Goal: Task Accomplishment & Management: Use online tool/utility

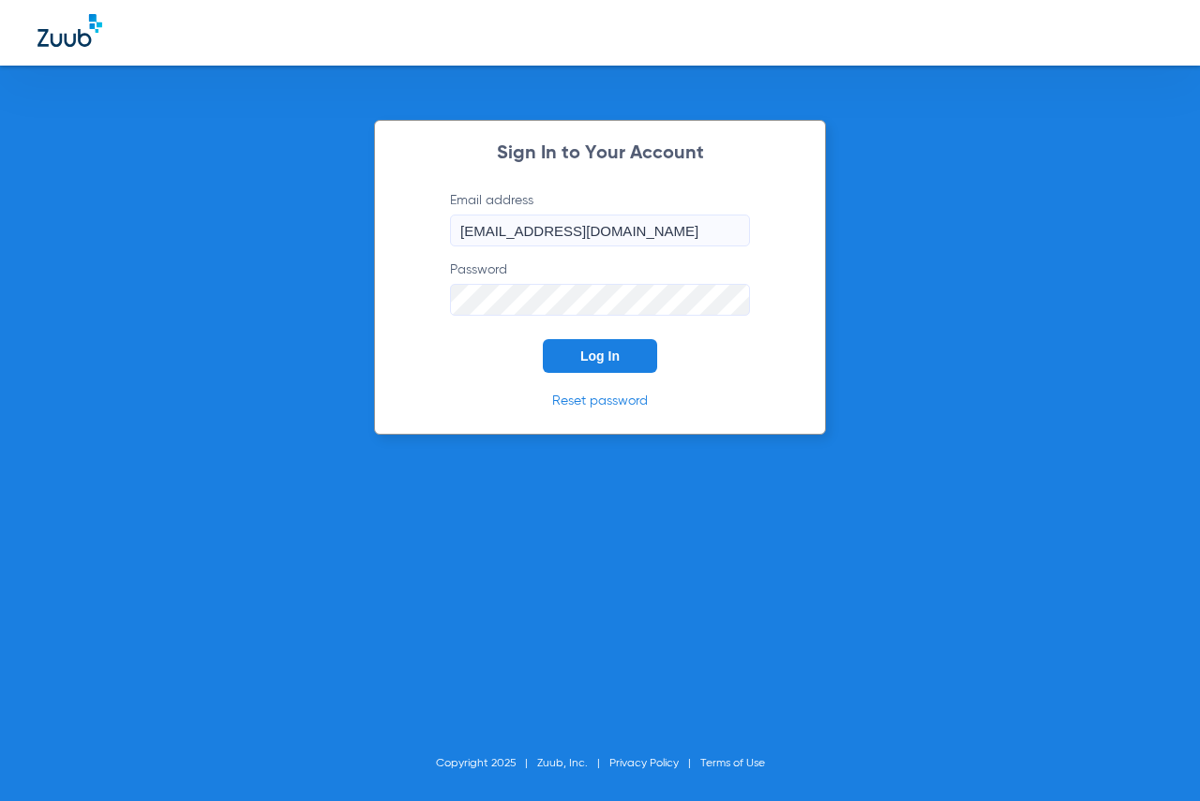
click at [587, 354] on span "Log In" at bounding box center [599, 356] width 39 height 15
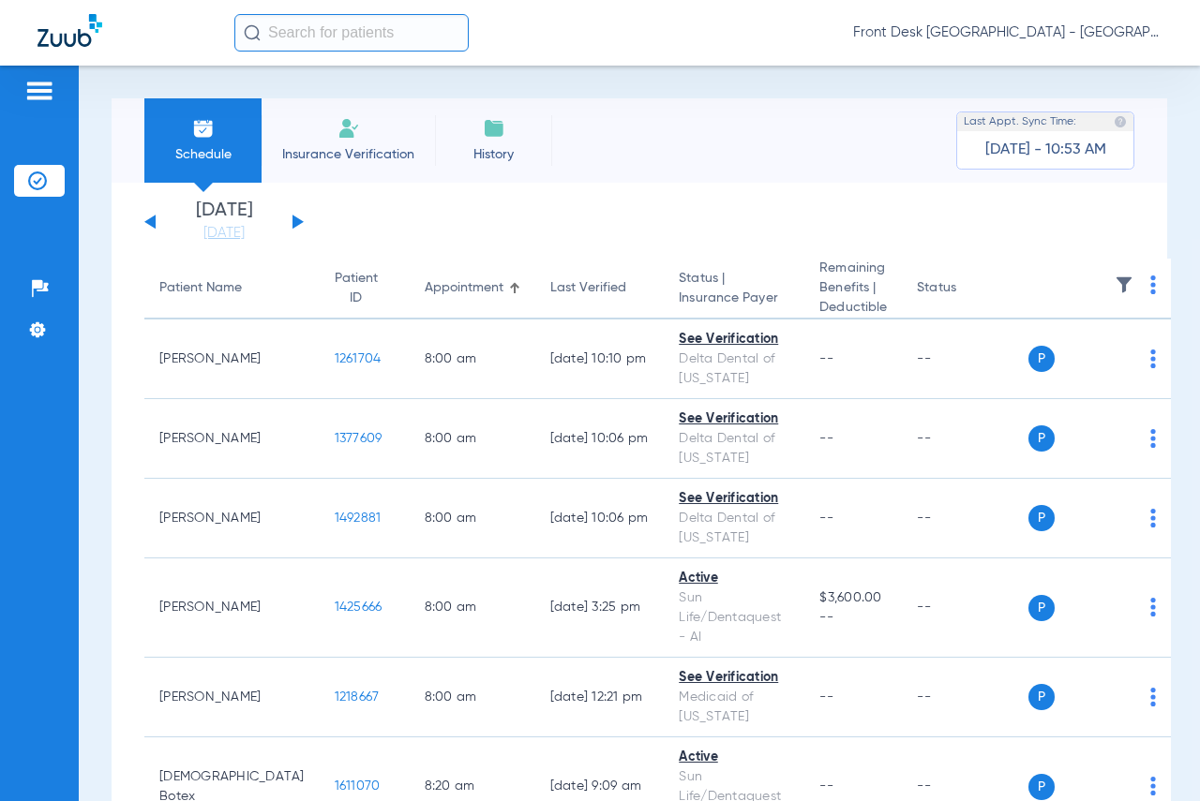
click at [300, 228] on div "[DATE] [DATE] [DATE] [DATE] [DATE] [DATE] [DATE] [DATE] [DATE] [DATE] [DATE] [D…" at bounding box center [223, 222] width 159 height 41
click at [293, 217] on button at bounding box center [297, 222] width 11 height 14
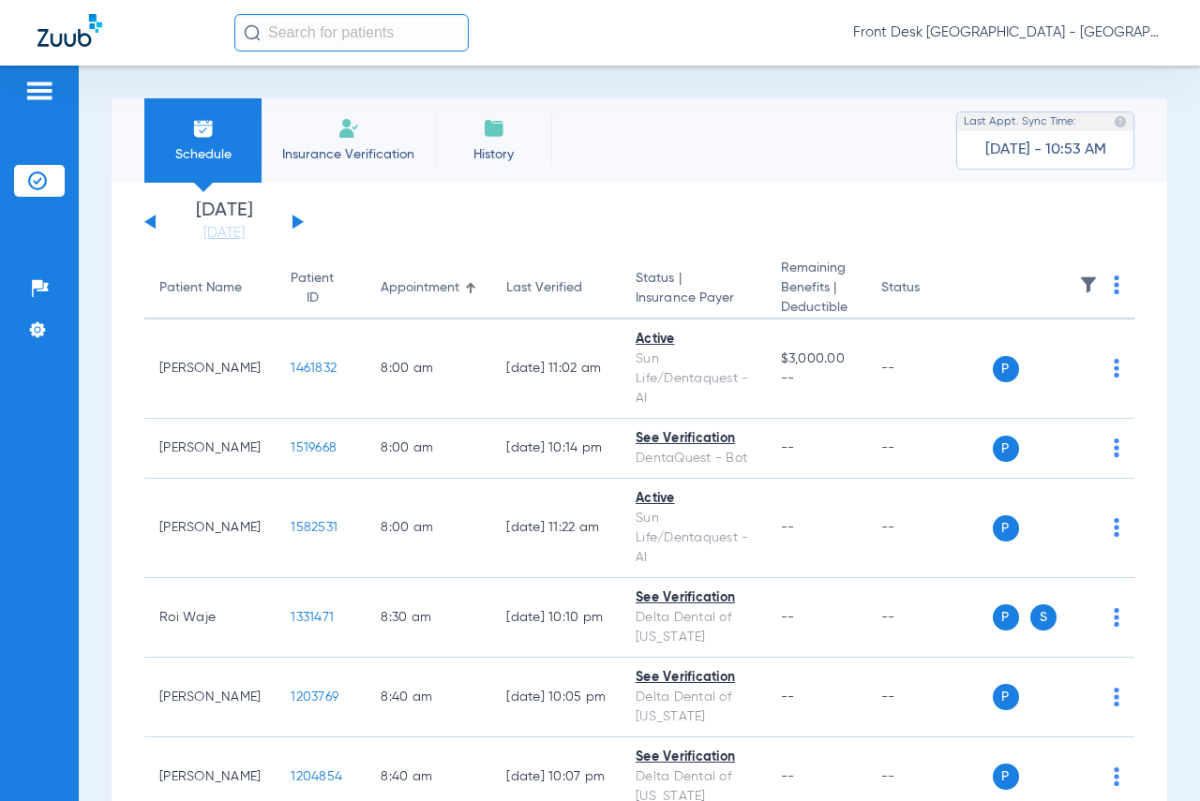
click at [1079, 287] on img at bounding box center [1088, 285] width 19 height 19
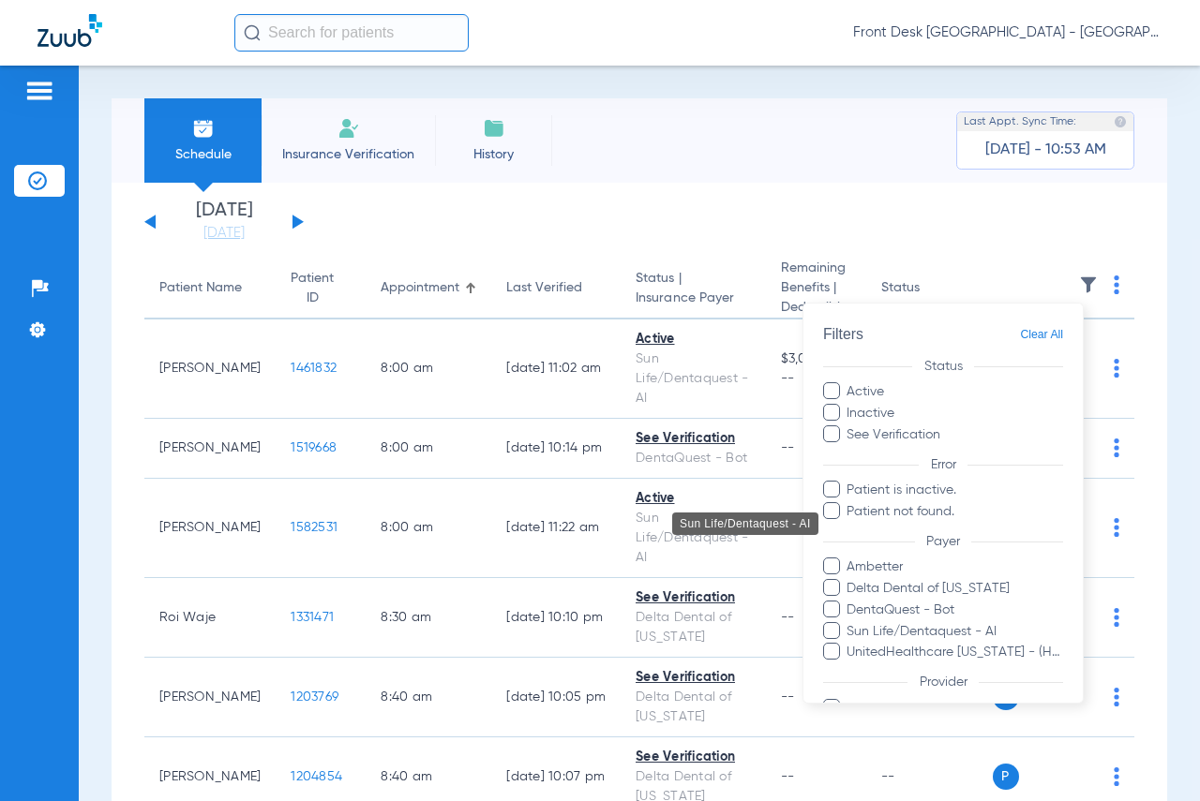
scroll to position [134, 0]
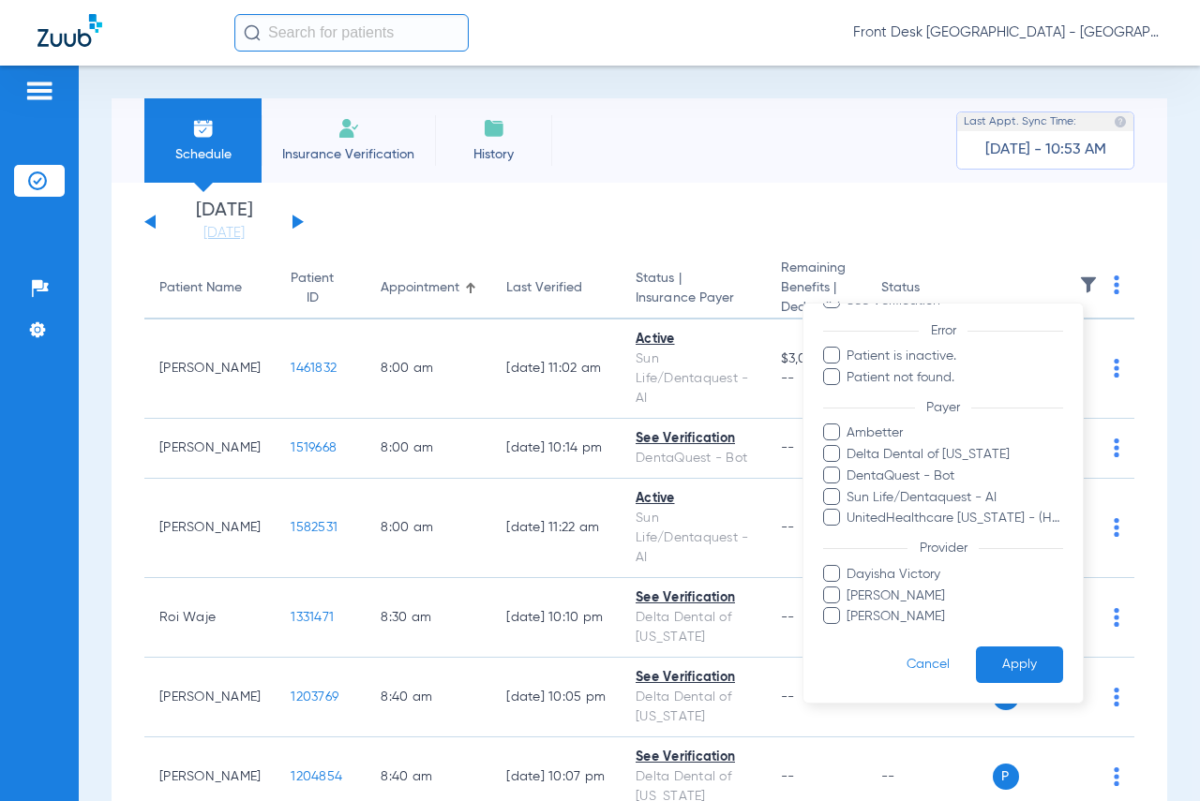
click at [836, 595] on span at bounding box center [831, 594] width 17 height 17
click at [849, 608] on input "[PERSON_NAME]" at bounding box center [849, 608] width 0 height 0
click at [1016, 659] on button "Apply" at bounding box center [1019, 665] width 87 height 37
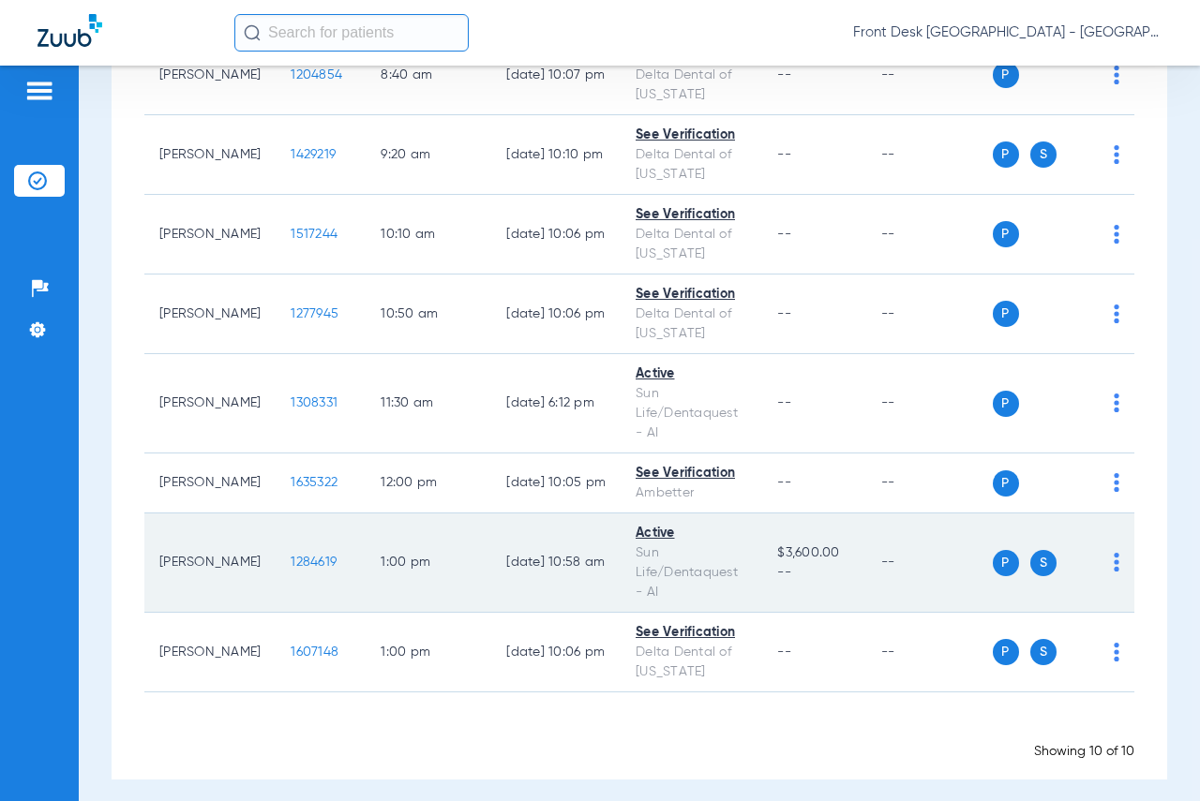
scroll to position [474, 0]
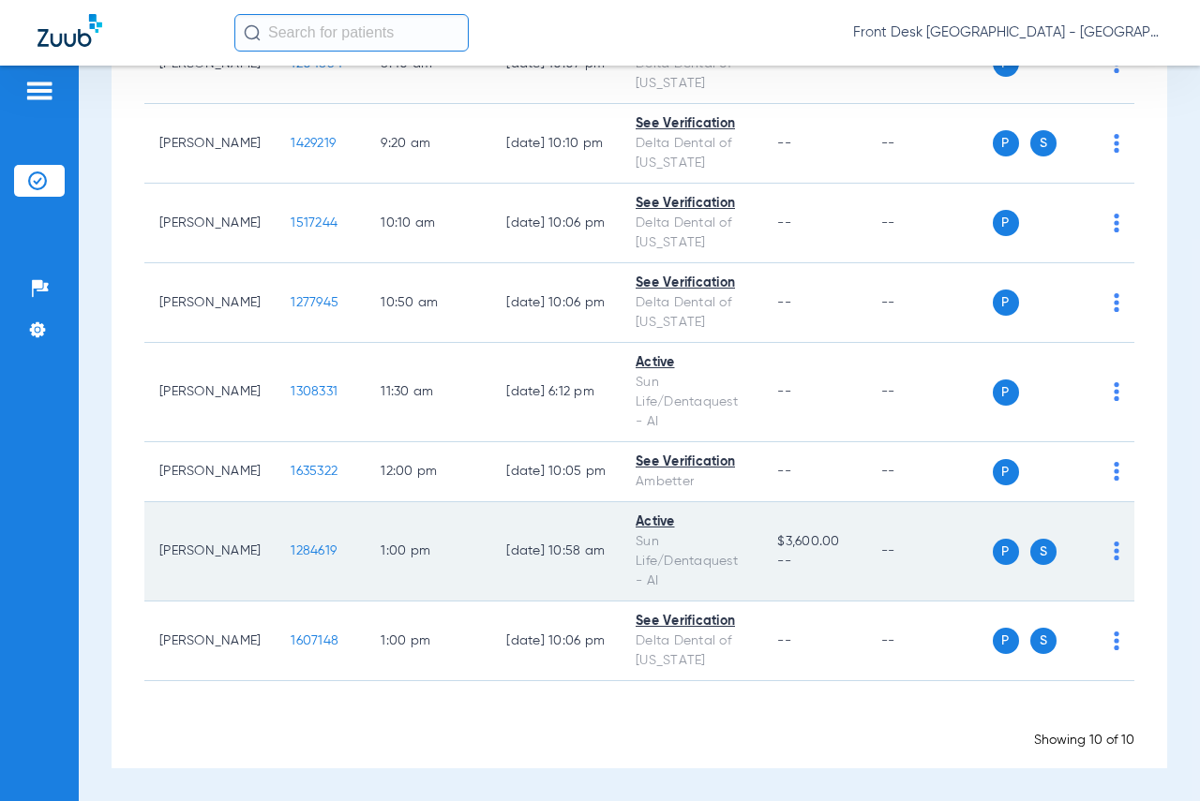
click at [291, 548] on span "1284619" at bounding box center [314, 551] width 46 height 13
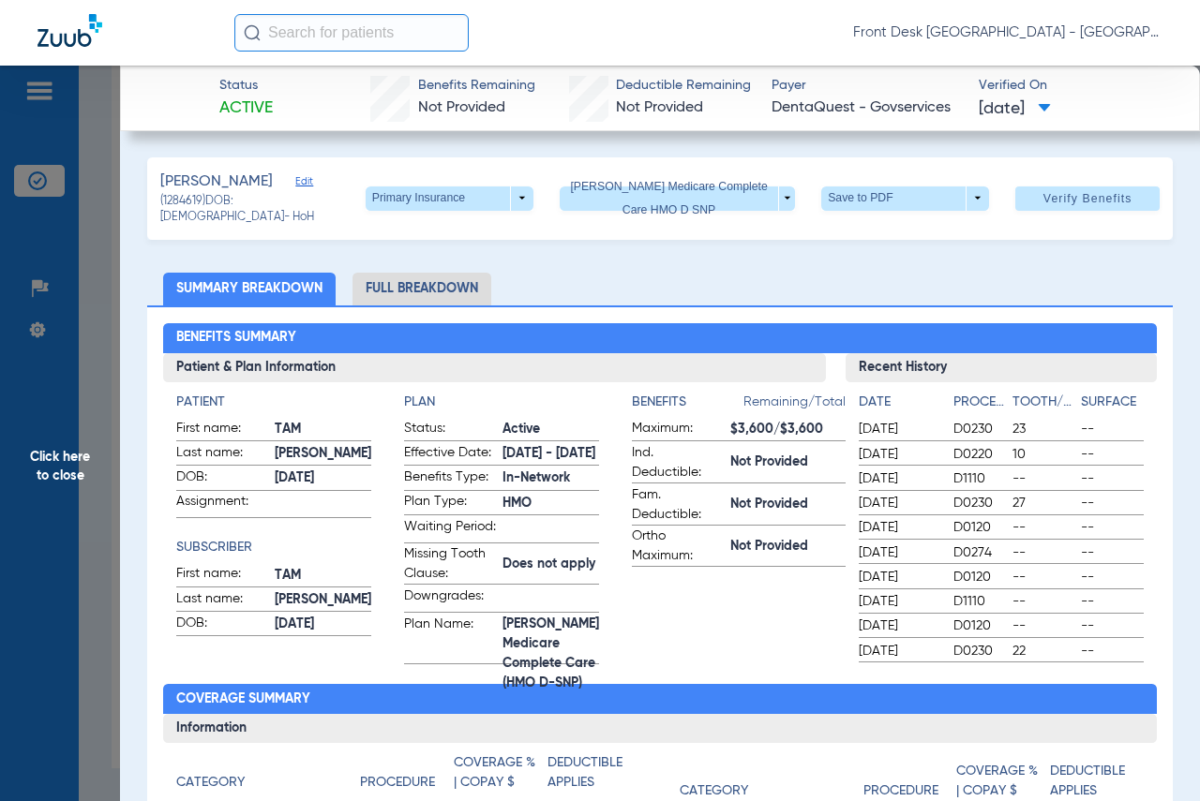
click at [67, 457] on span "Click here to close" at bounding box center [60, 466] width 120 height 801
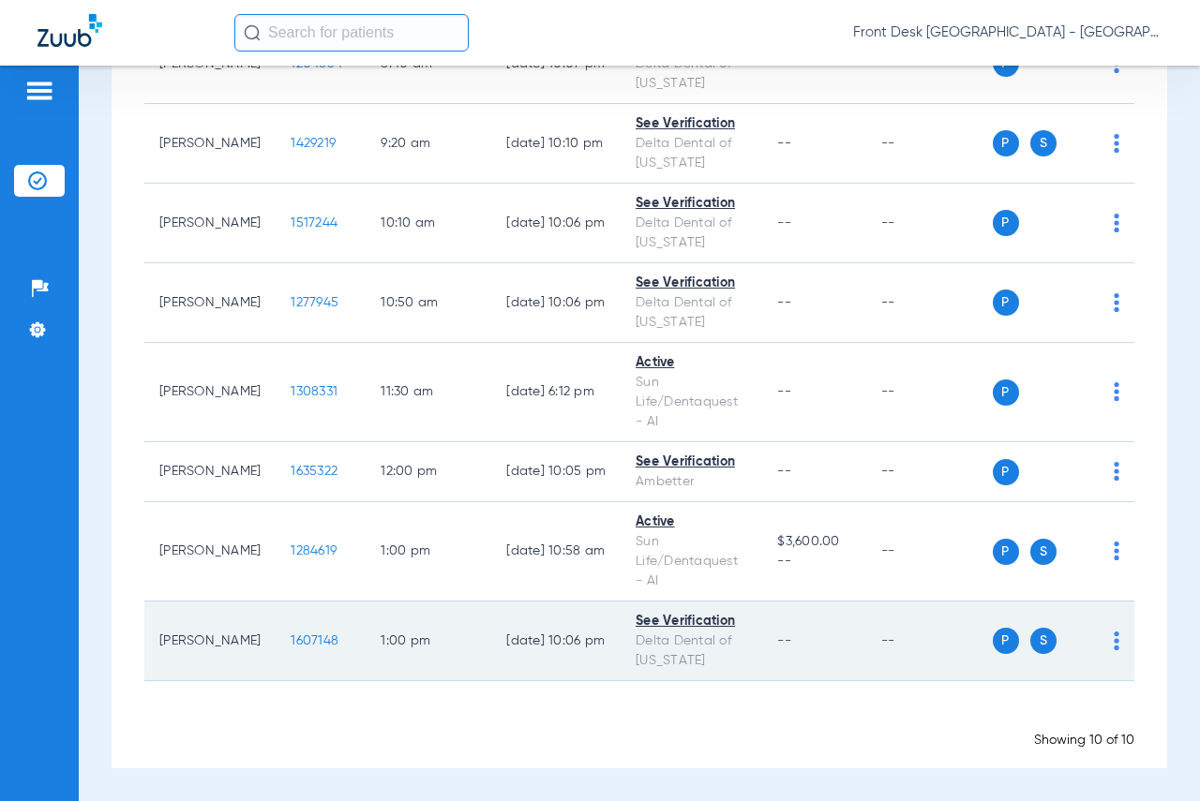
click at [291, 645] on span "1607148" at bounding box center [315, 641] width 48 height 13
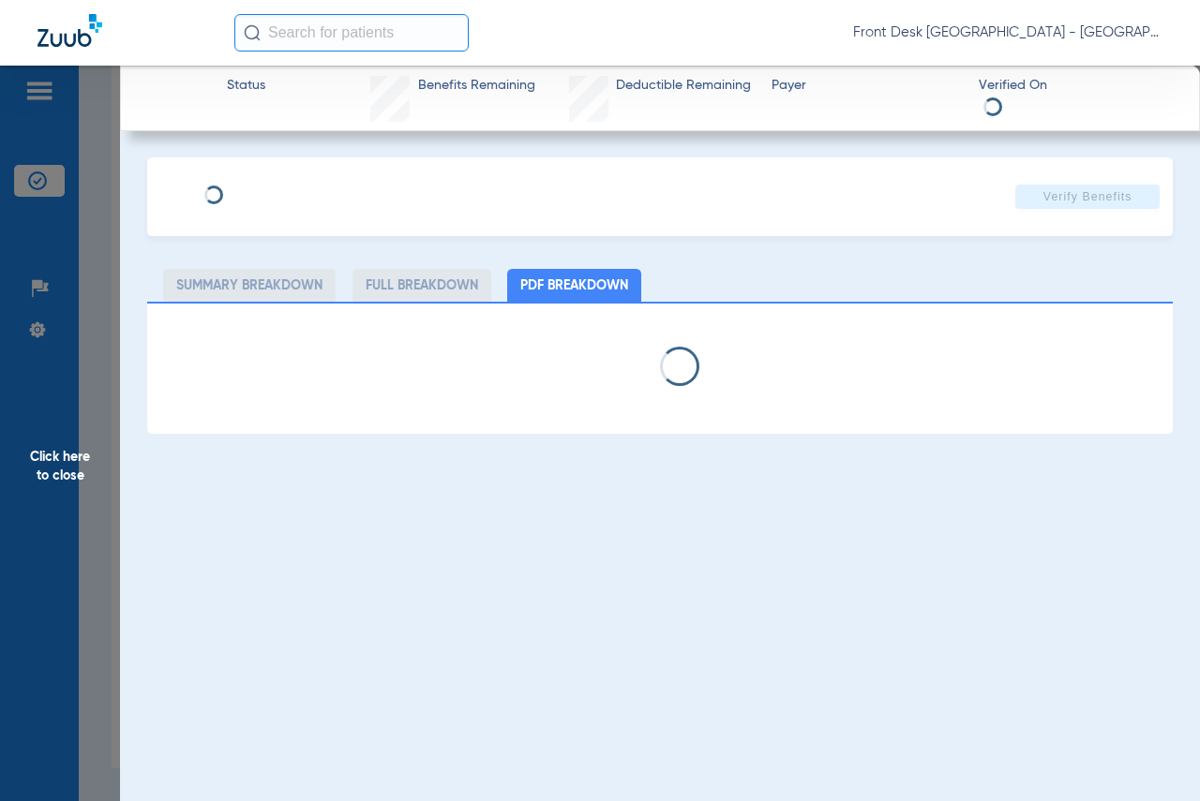
select select "page-width"
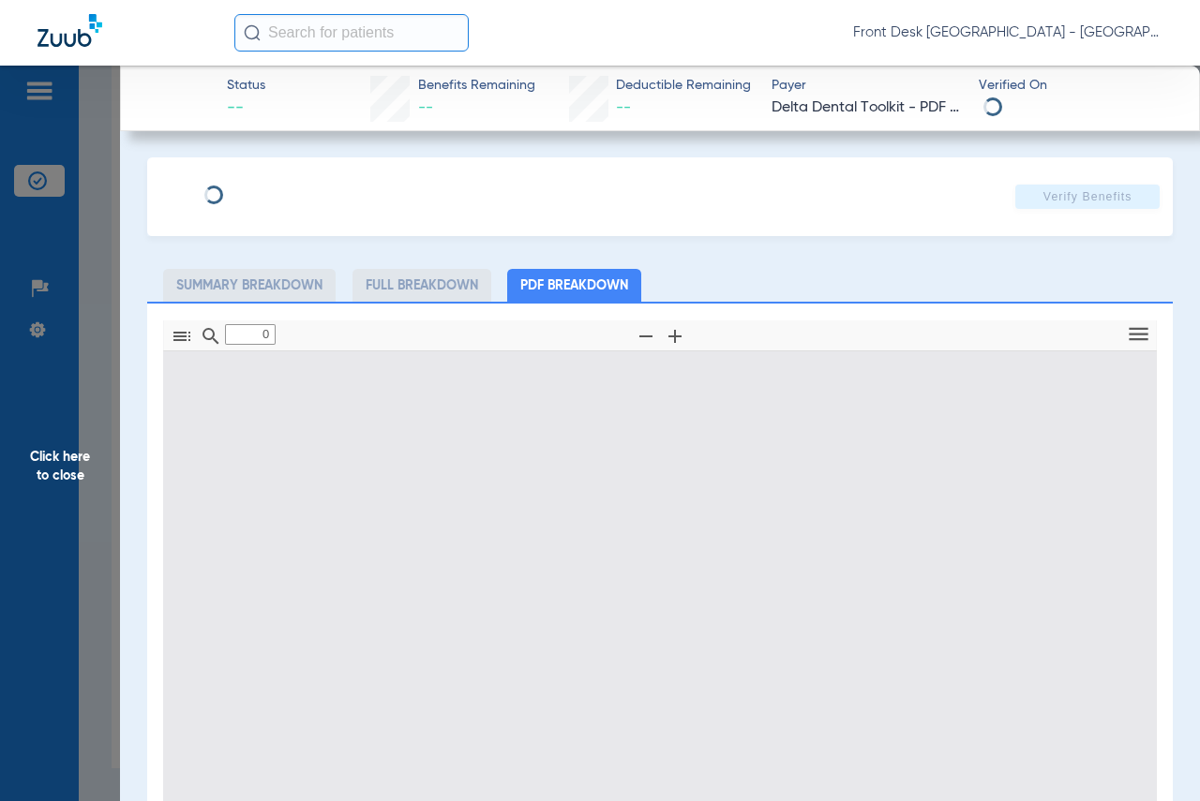
type input "1"
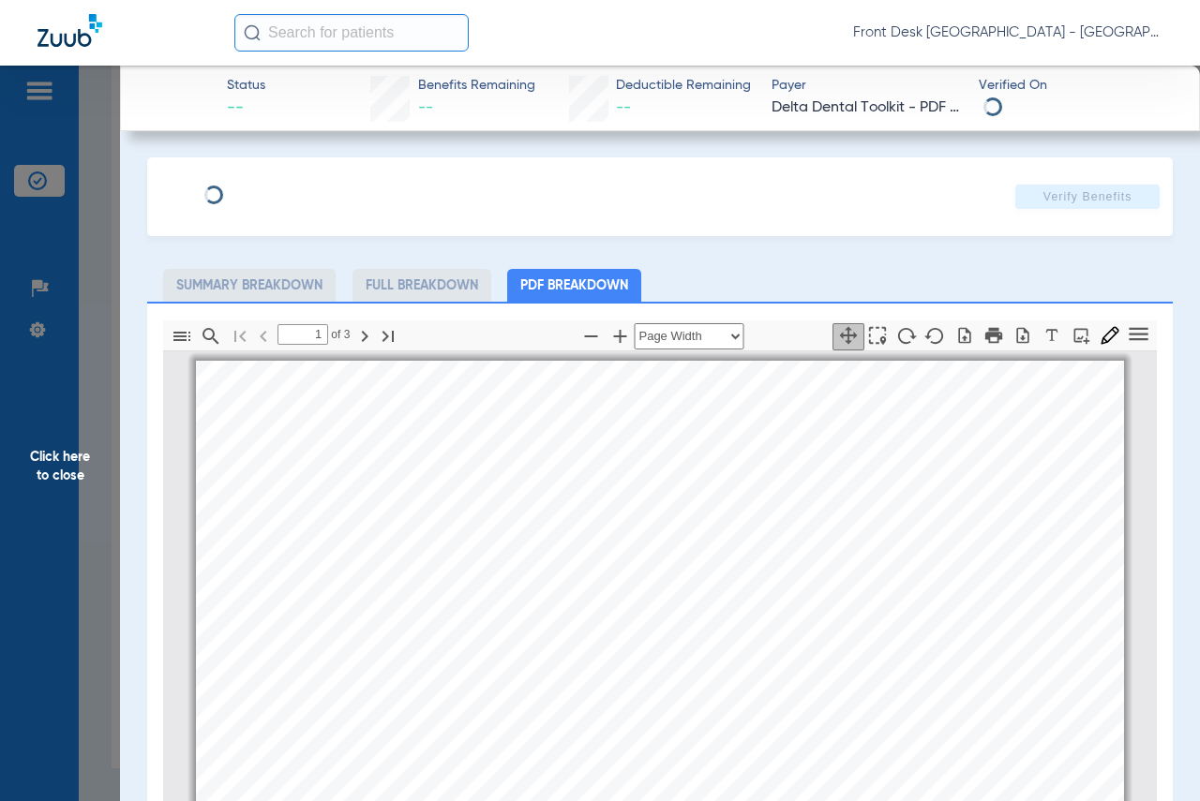
scroll to position [9, 0]
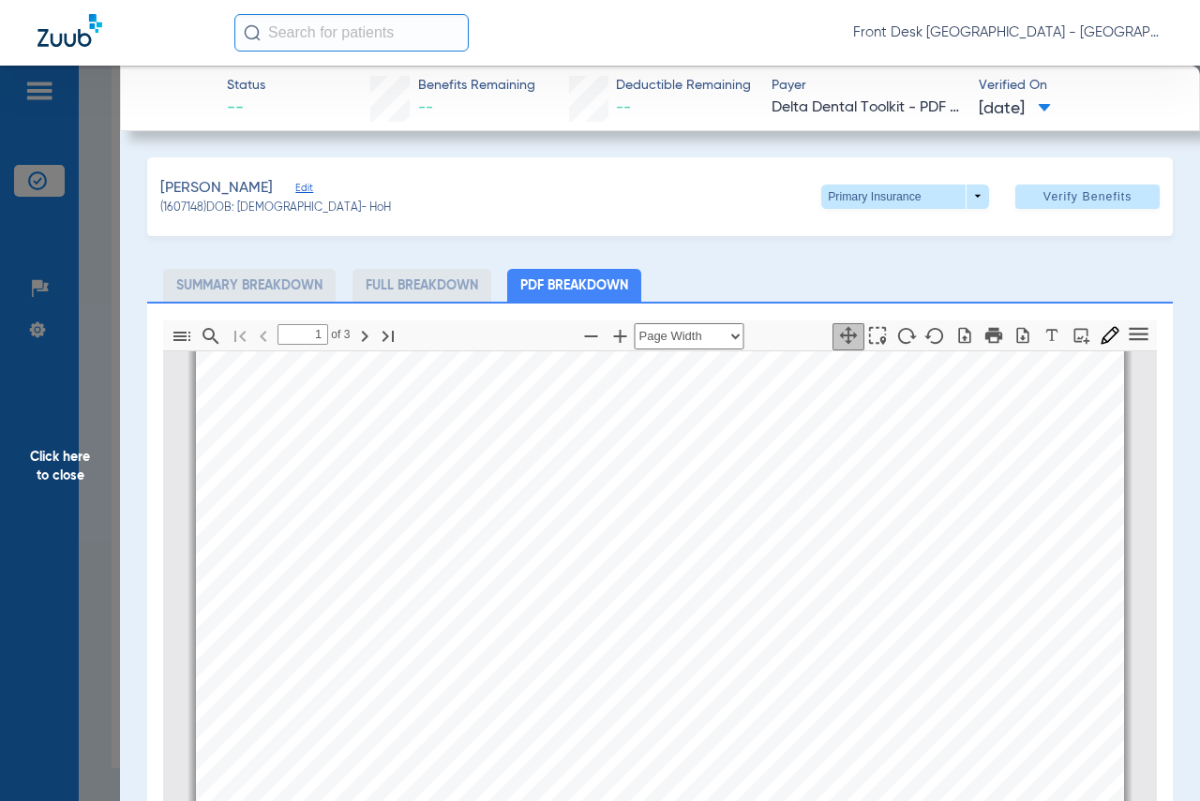
drag, startPoint x: 50, startPoint y: 460, endPoint x: 275, endPoint y: 458, distance: 225.0
click at [50, 460] on span "Click here to close" at bounding box center [60, 466] width 120 height 801
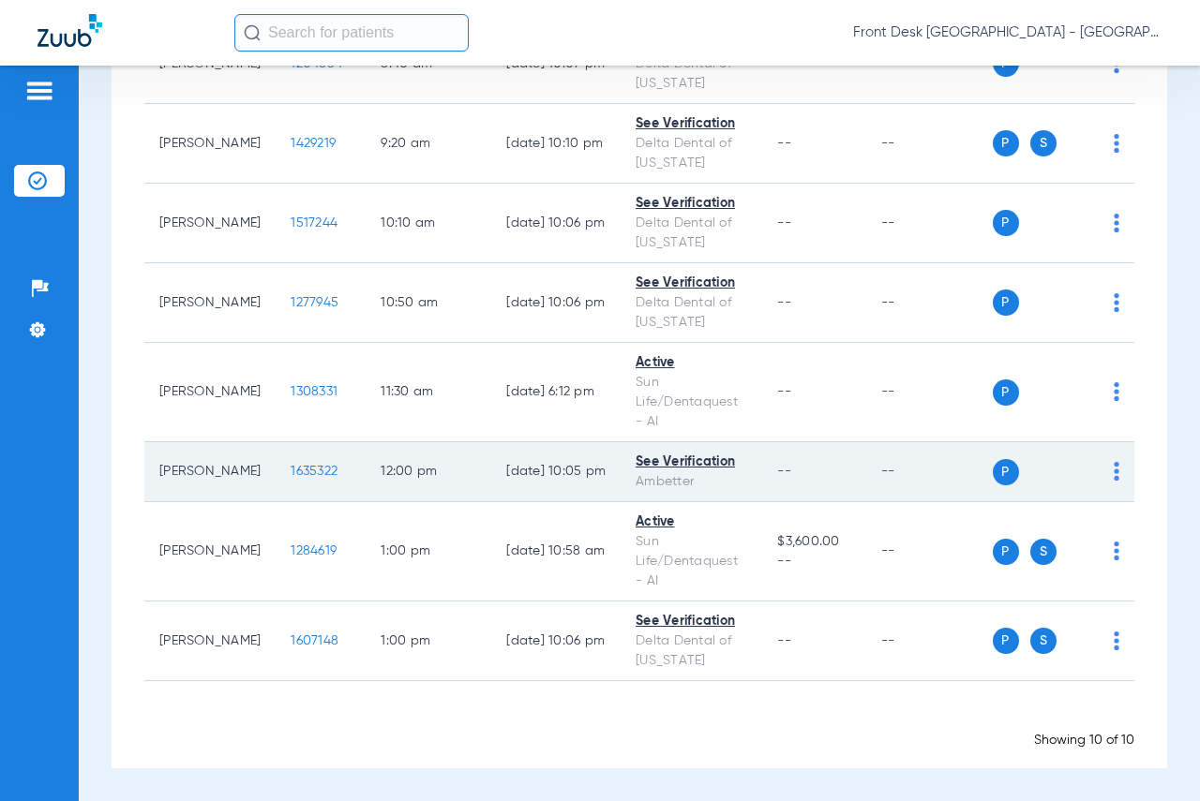
click at [291, 467] on span "1635322" at bounding box center [314, 471] width 47 height 13
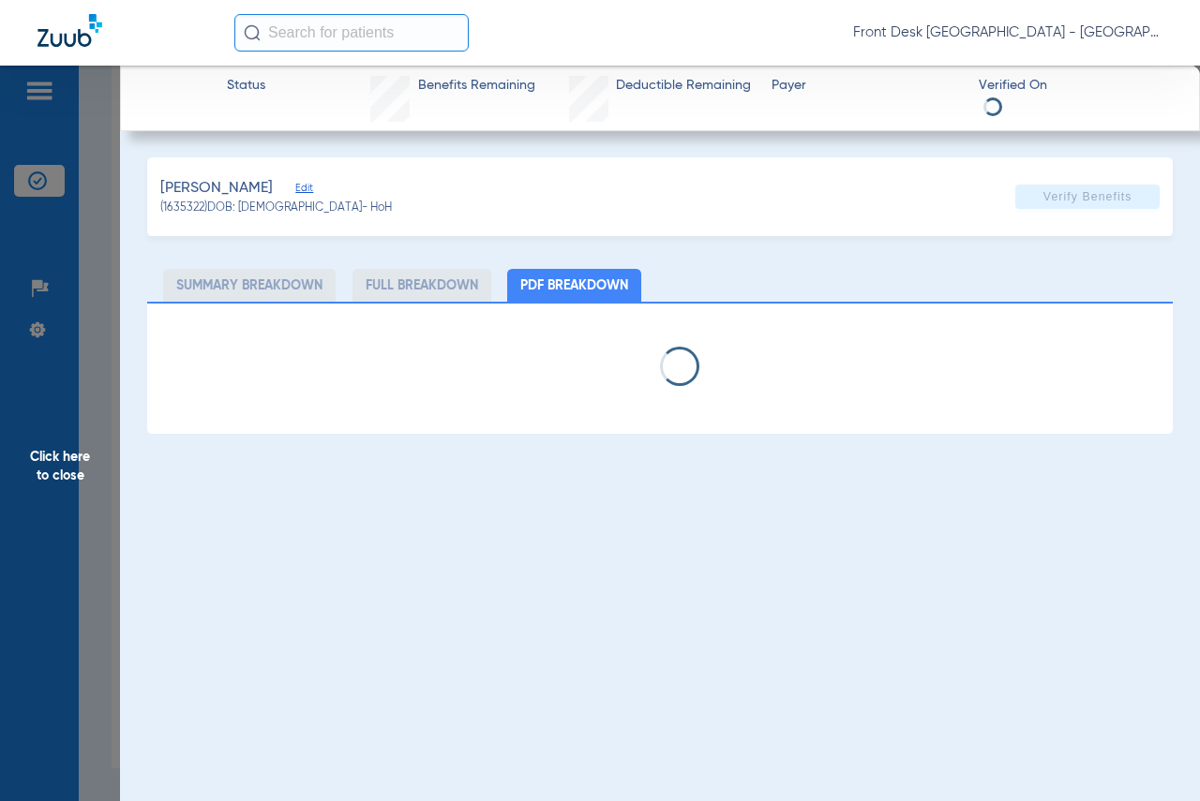
select select "page-width"
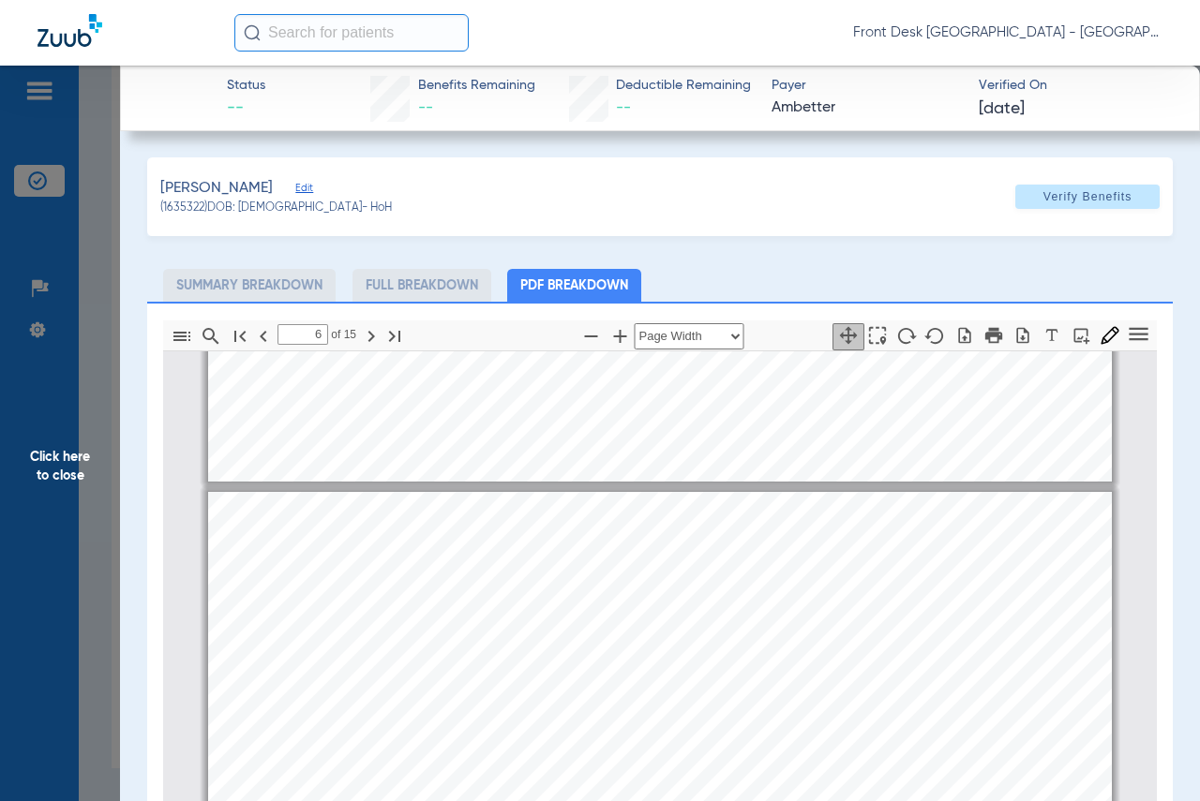
scroll to position [6195, 0]
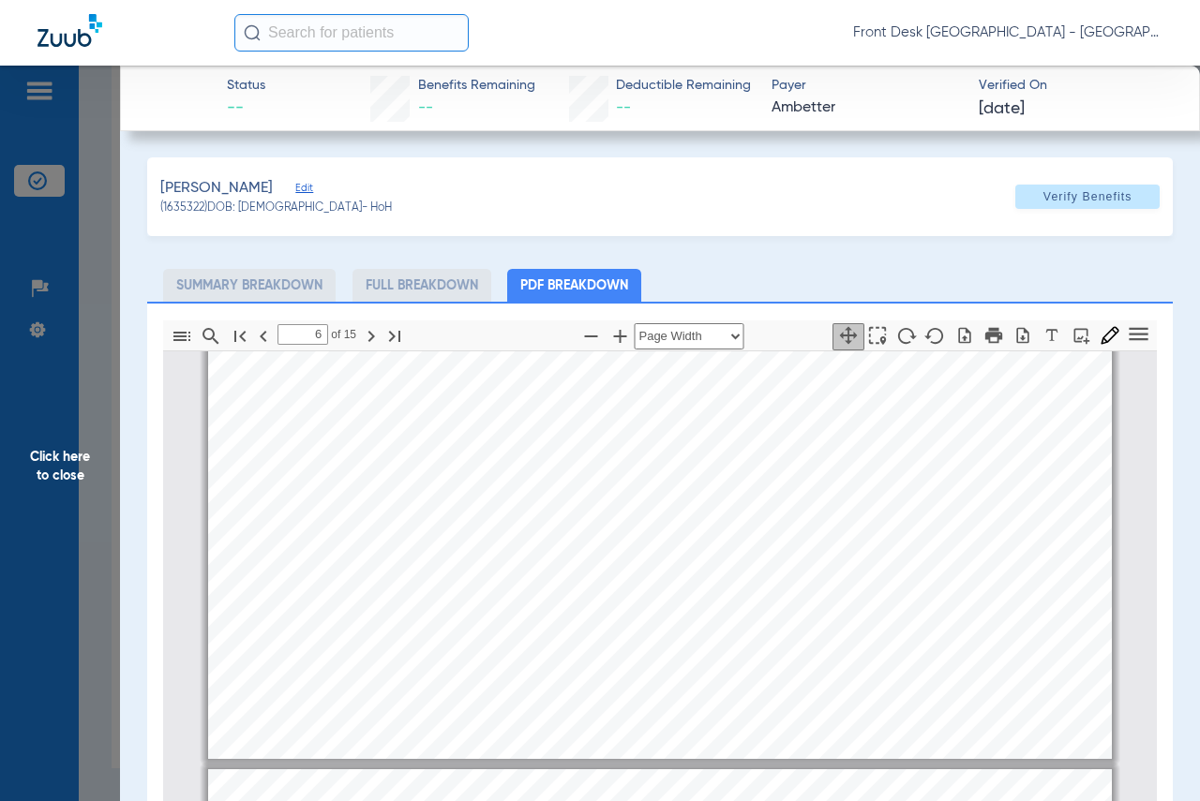
type input "7"
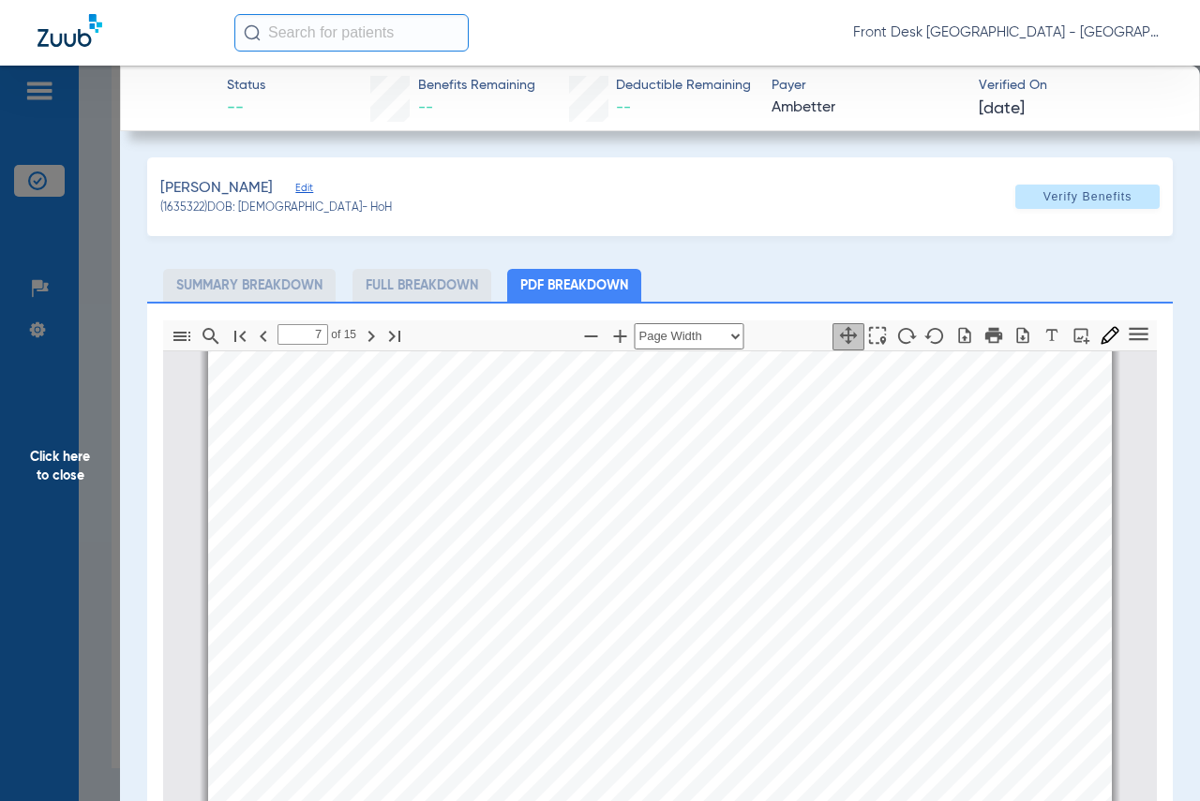
scroll to position [8257, 0]
click at [57, 460] on span "Click here to close" at bounding box center [60, 466] width 120 height 801
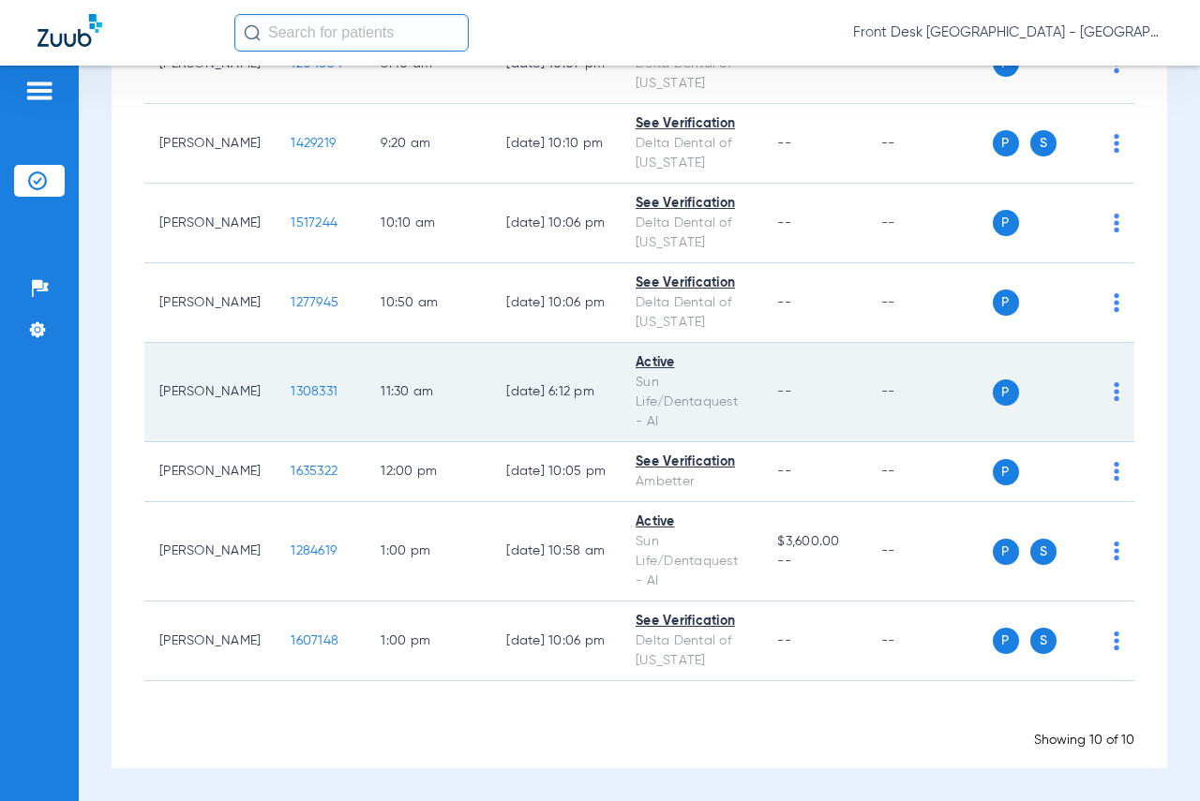
click at [291, 394] on span "1308331" at bounding box center [314, 391] width 47 height 13
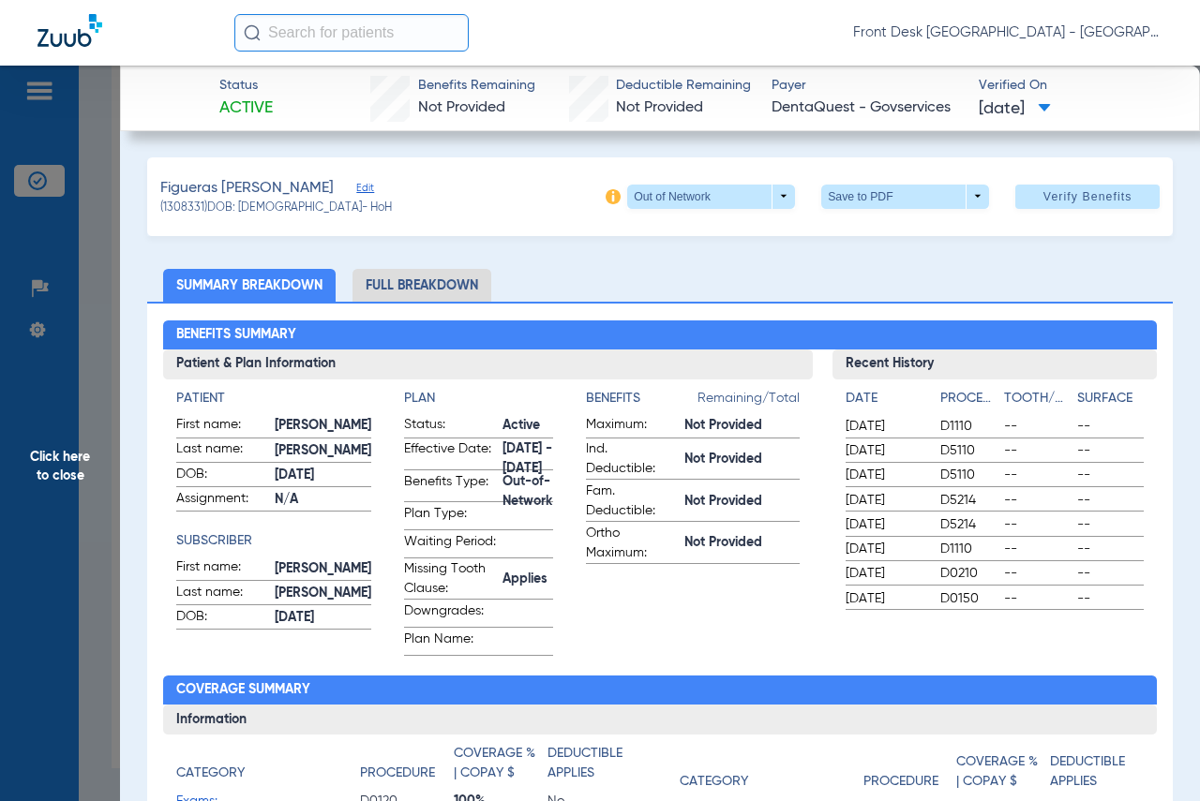
click at [31, 468] on span "Click here to close" at bounding box center [60, 466] width 120 height 801
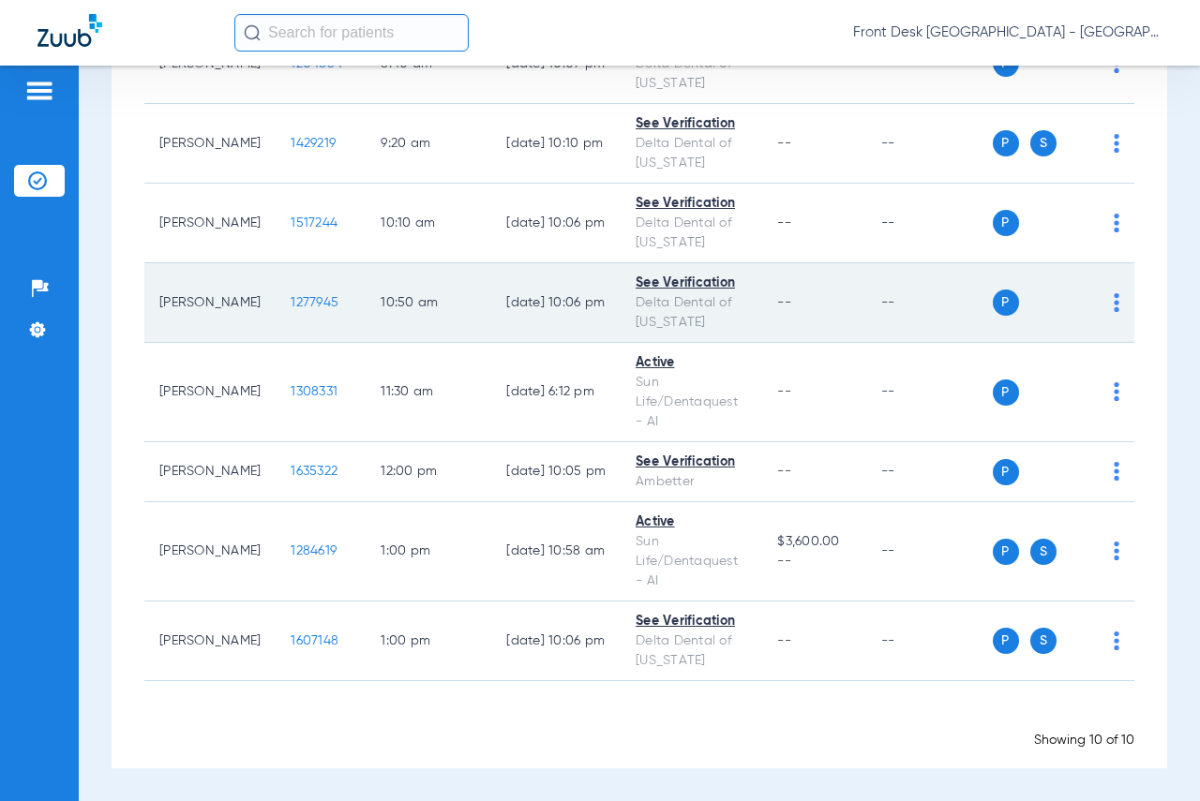
click at [291, 301] on span "1277945" at bounding box center [315, 302] width 48 height 13
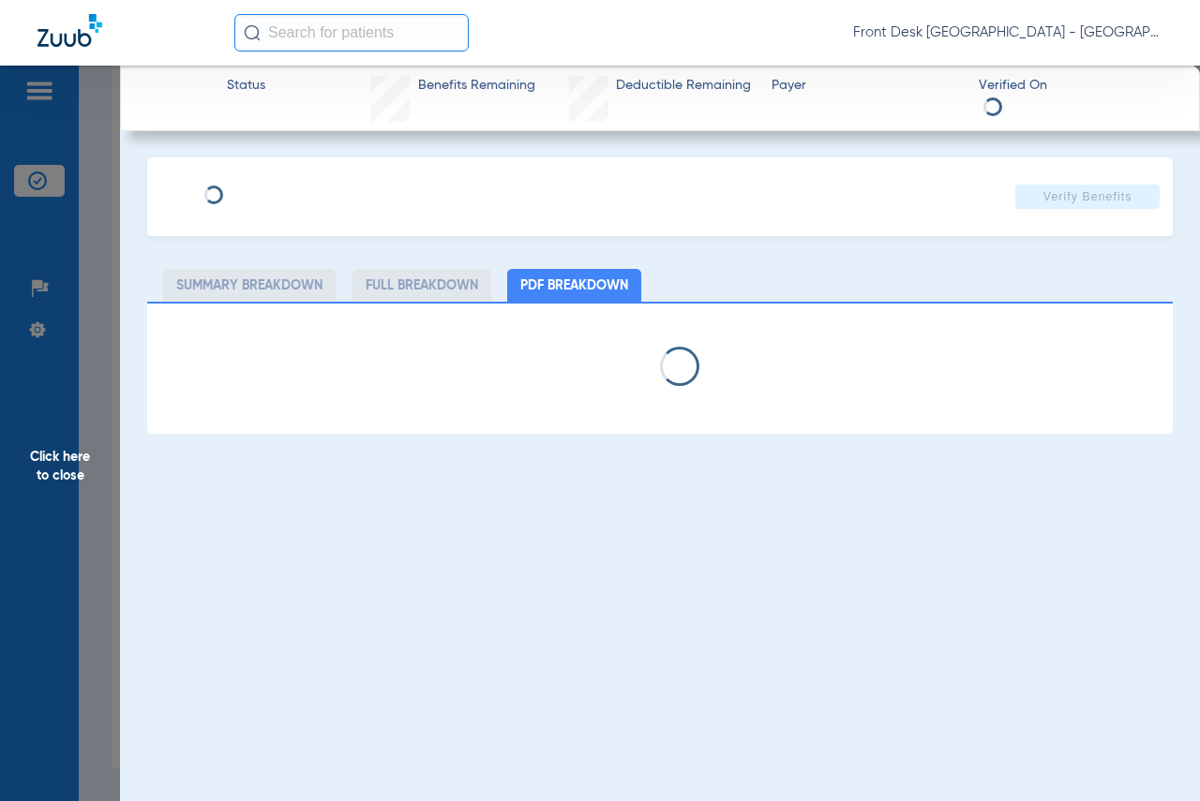
select select "page-width"
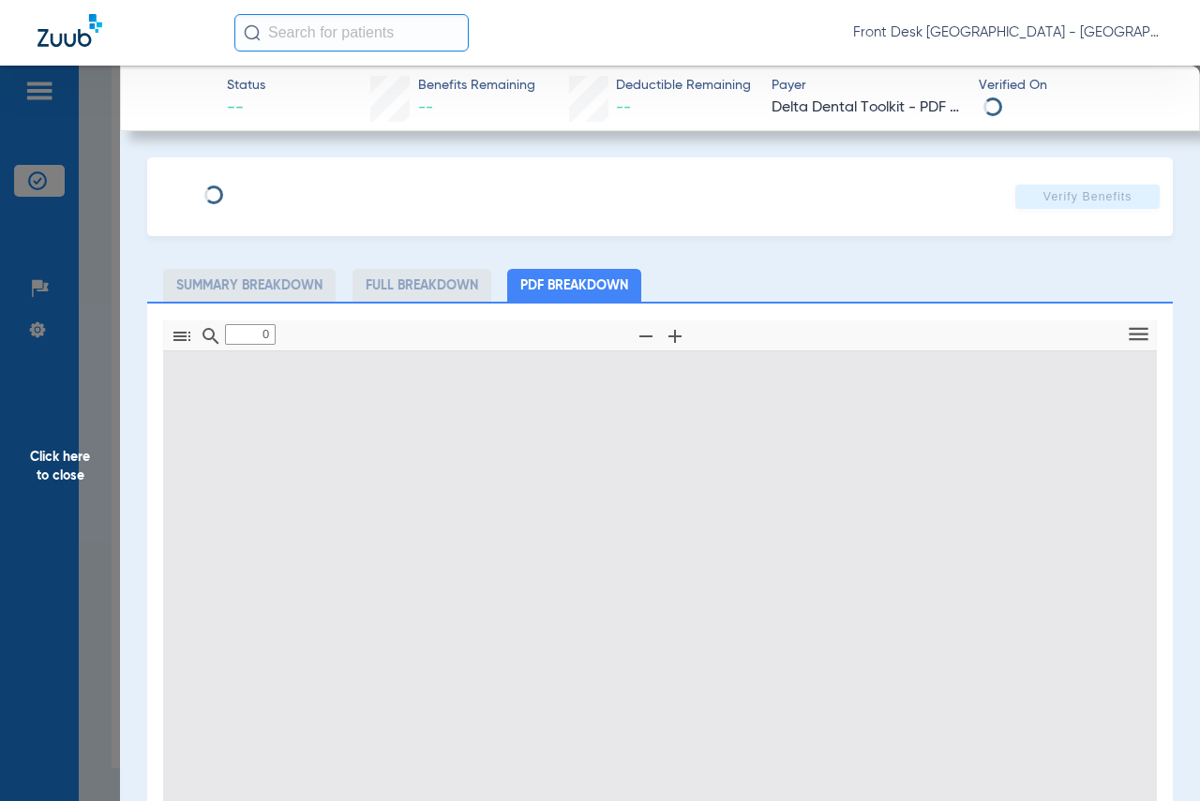
type input "1"
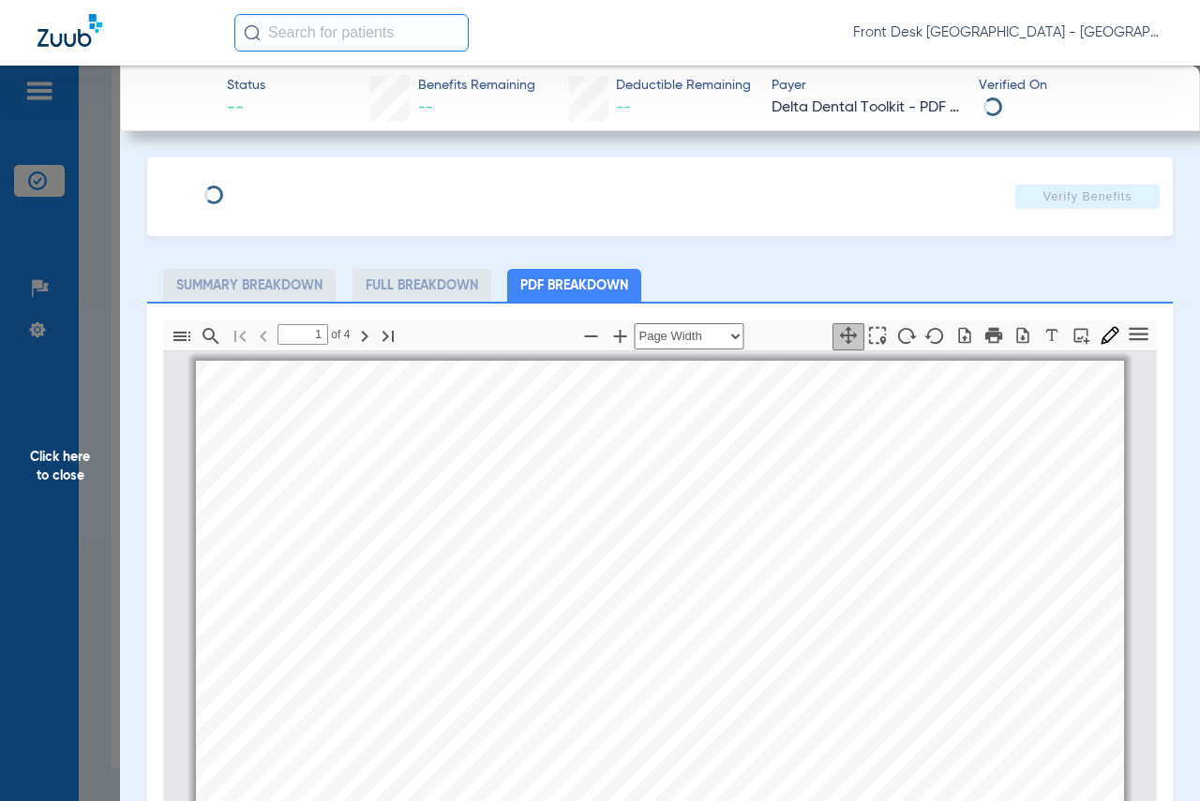
scroll to position [9, 0]
